Goal: Transaction & Acquisition: Purchase product/service

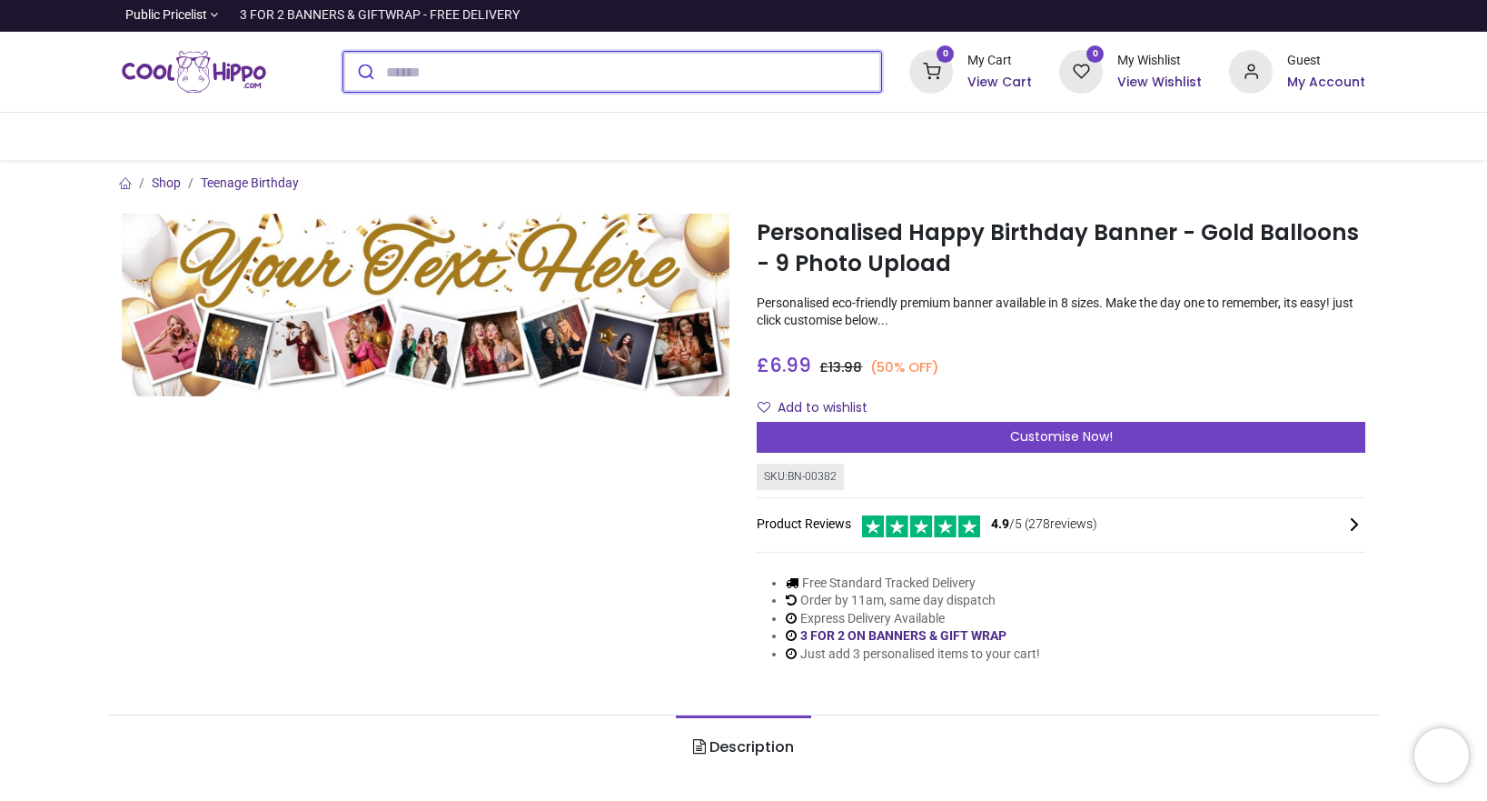
click at [427, 71] on input "search" at bounding box center [634, 72] width 496 height 40
type input "******"
click at [343, 52] on button "submit" at bounding box center [364, 72] width 43 height 40
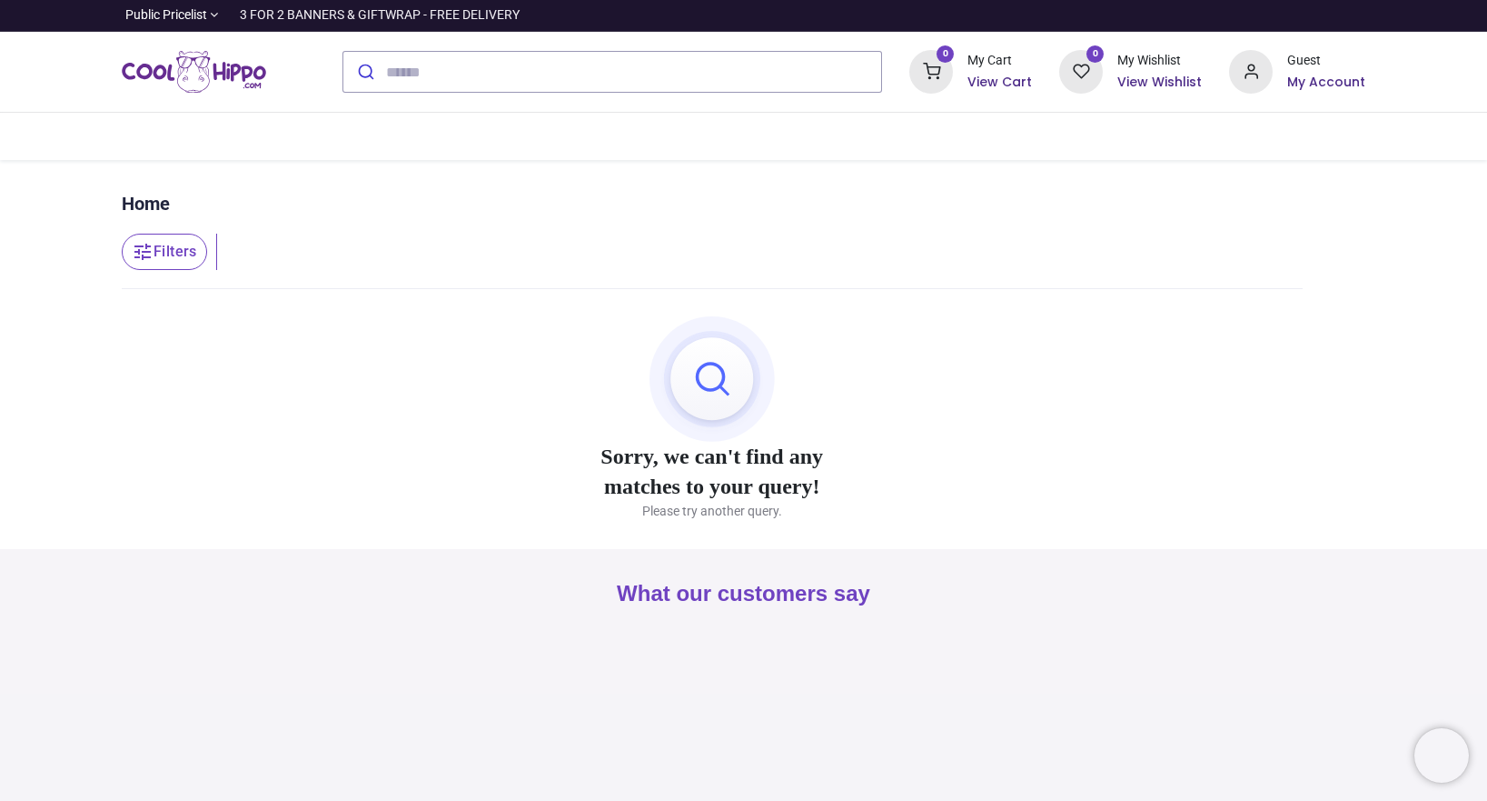
click at [232, 70] on img "Logo of Cool Hippo" at bounding box center [194, 71] width 145 height 51
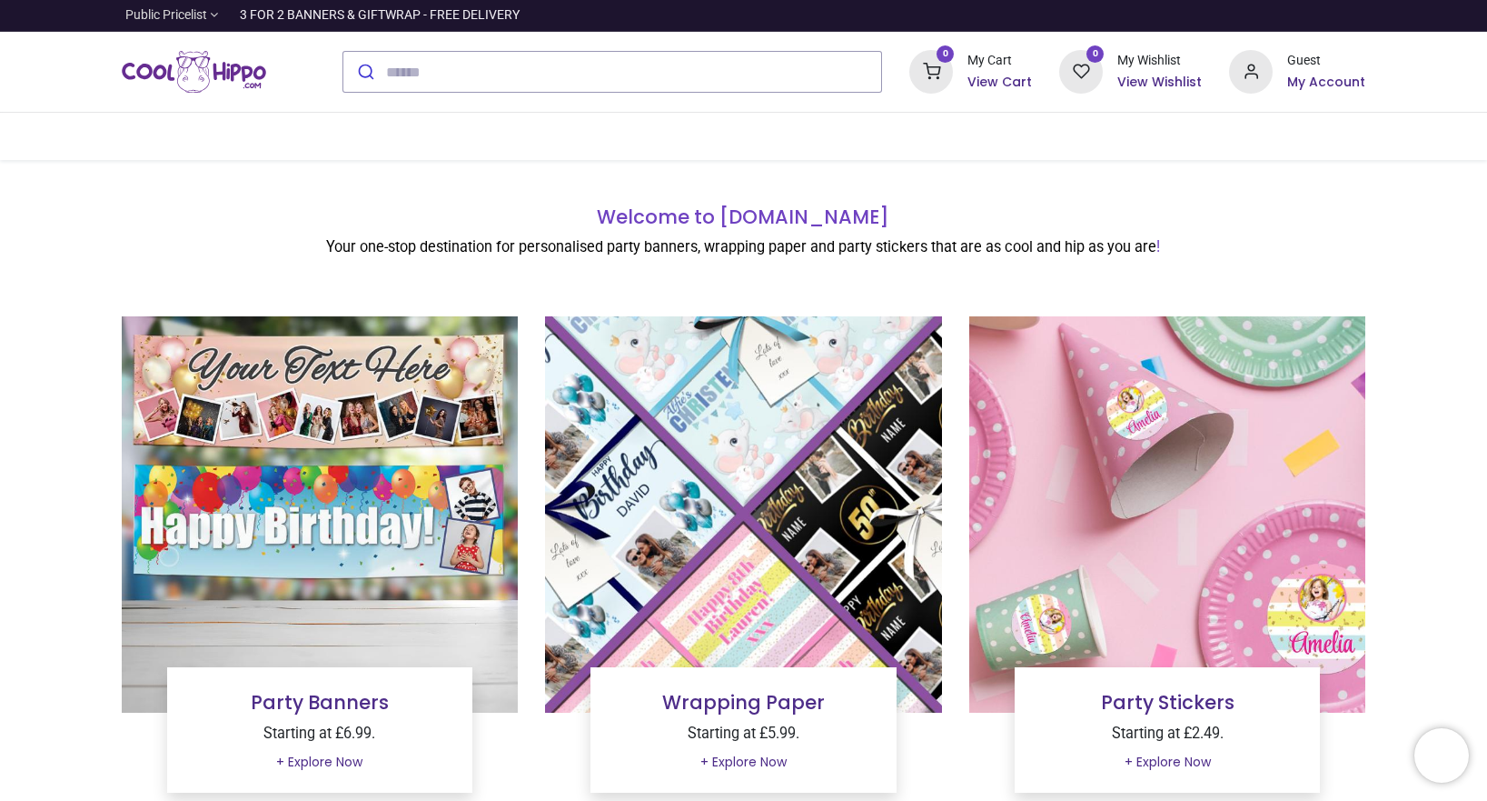
click at [211, 16] on link "Public Pricelist" at bounding box center [170, 15] width 97 height 18
click at [108, 101] on div at bounding box center [218, 72] width 221 height 80
click at [366, 474] on img at bounding box center [320, 514] width 397 height 397
